Goal: Task Accomplishment & Management: Manage account settings

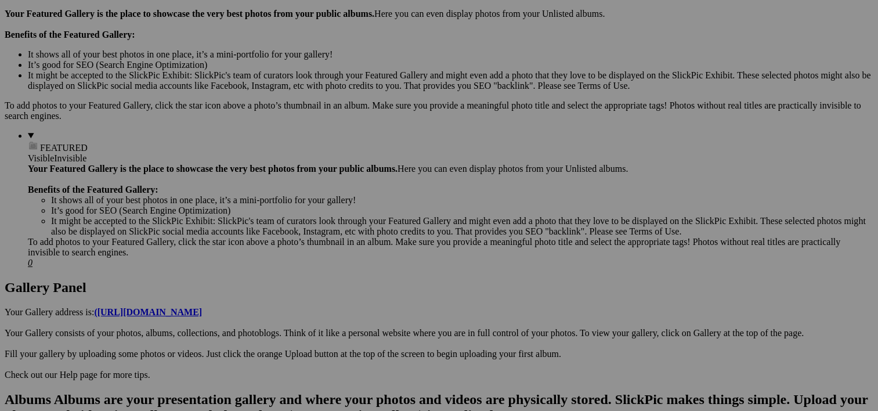
scroll to position [400, 0]
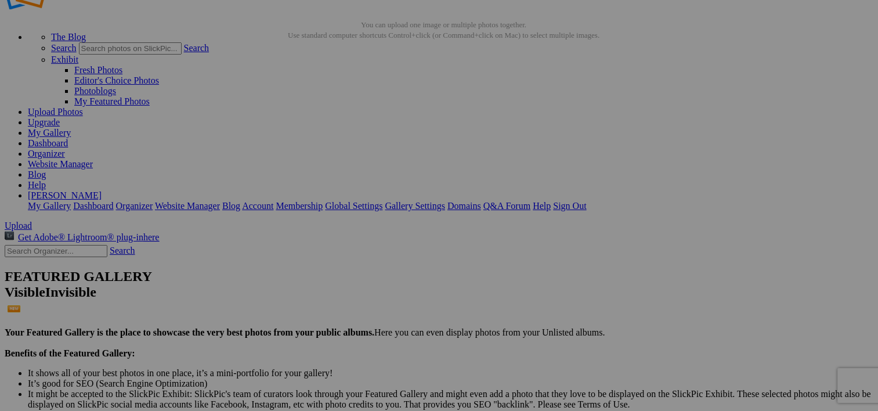
scroll to position [24, 0]
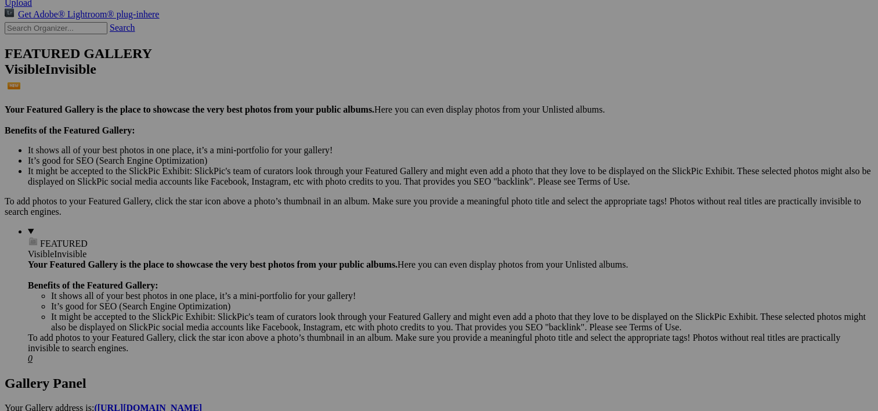
scroll to position [287, 0]
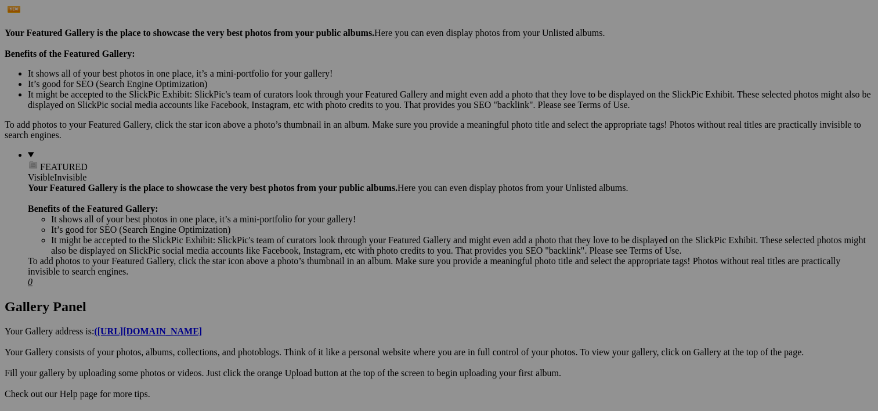
scroll to position [355, 0]
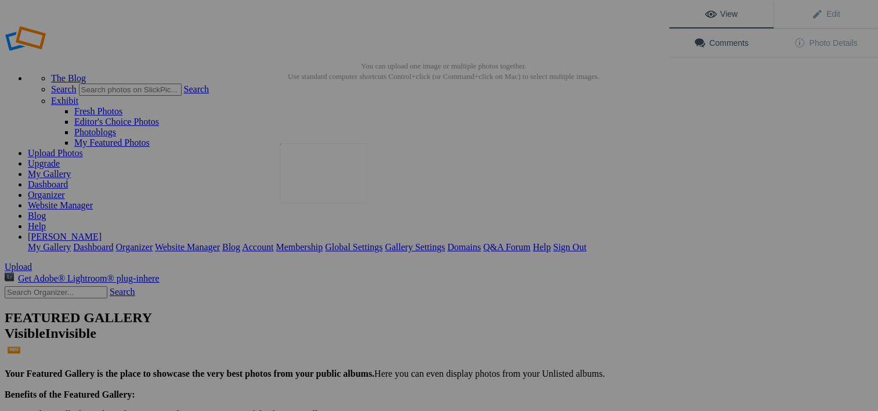
click at [340, 187] on img at bounding box center [323, 173] width 87 height 60
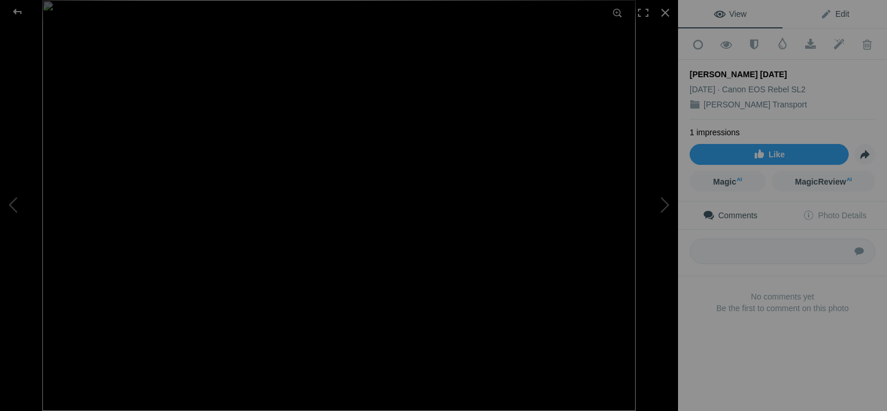
click at [830, 12] on span "Edit" at bounding box center [834, 13] width 29 height 9
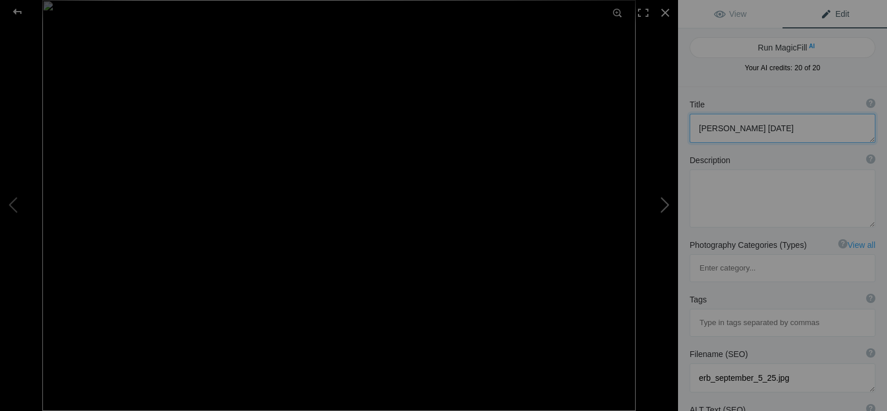
drag, startPoint x: 775, startPoint y: 129, endPoint x: 649, endPoint y: 146, distance: 127.7
click at [649, 146] on div "[PERSON_NAME] [DATE] View Edit Run MagicFill AI Your AI credits: 20 of 20 You h…" at bounding box center [443, 205] width 887 height 411
type textarea "[PERSON_NAME] in Traffic"
click at [727, 194] on textarea at bounding box center [783, 198] width 186 height 58
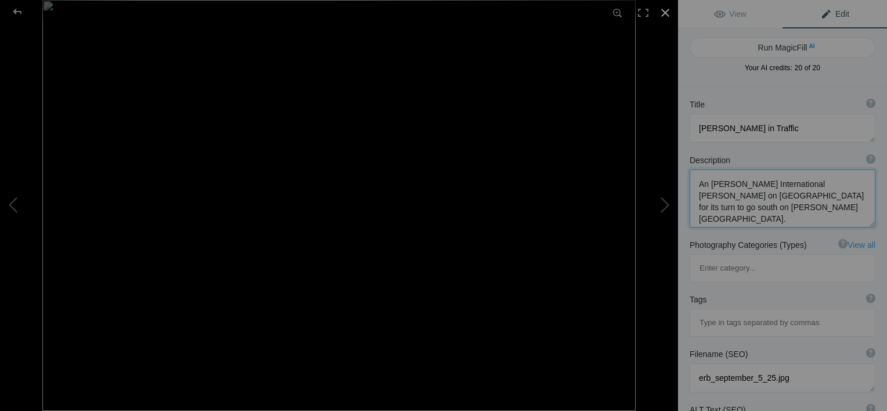
click at [662, 10] on div at bounding box center [665, 13] width 26 height 26
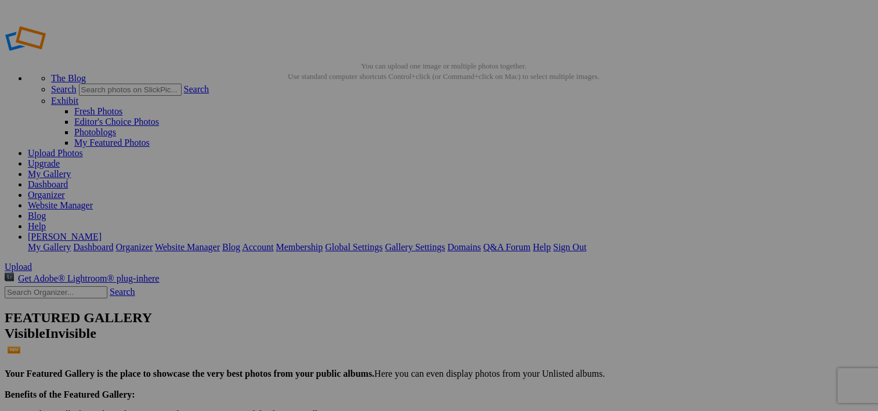
type textarea "An [PERSON_NAME] International [PERSON_NAME] on [GEOGRAPHIC_DATA] for its turn …"
